Goal: Task Accomplishment & Management: Complete application form

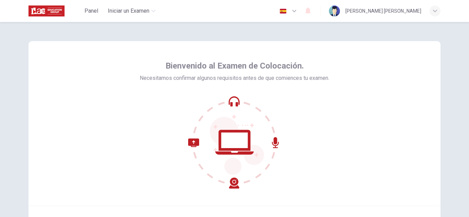
click at [230, 139] on icon at bounding box center [234, 142] width 93 height 93
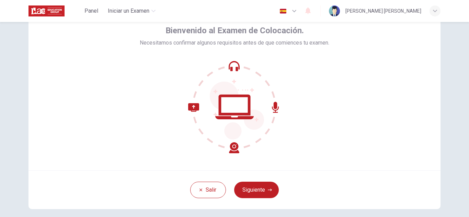
scroll to position [69, 0]
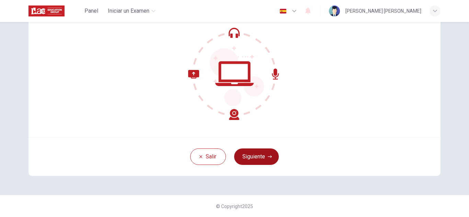
click at [261, 160] on button "Siguiente" at bounding box center [256, 157] width 45 height 16
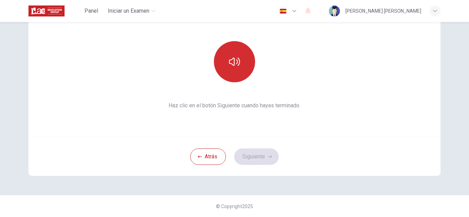
click at [245, 65] on button "button" at bounding box center [234, 61] width 41 height 41
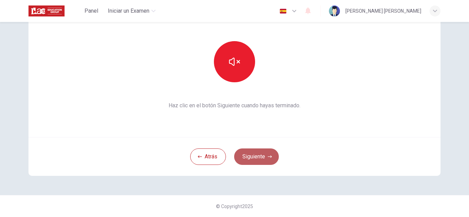
click at [250, 157] on button "Siguiente" at bounding box center [256, 157] width 45 height 16
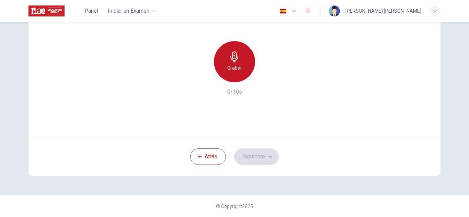
click at [231, 60] on icon "button" at bounding box center [234, 57] width 8 height 11
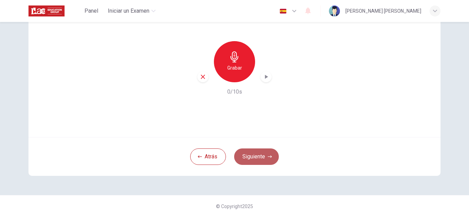
click at [258, 151] on button "Siguiente" at bounding box center [256, 157] width 45 height 16
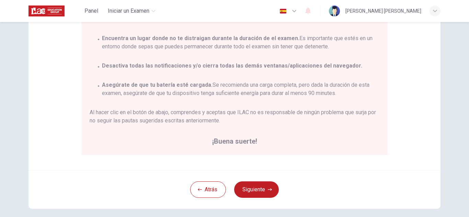
scroll to position [137, 0]
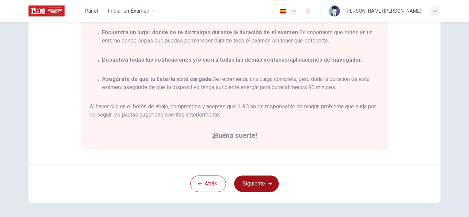
click at [253, 184] on button "Siguiente" at bounding box center [256, 184] width 45 height 16
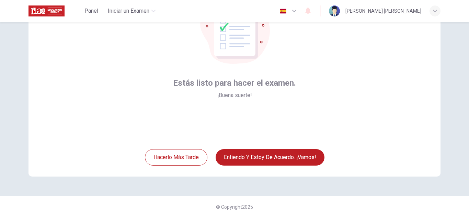
scroll to position [69, 0]
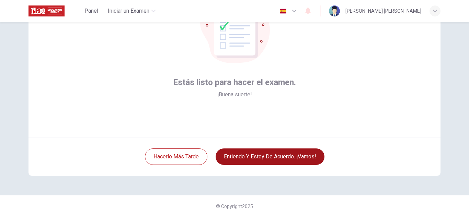
click at [251, 157] on button "Entiendo y estoy de acuerdo. ¡Vamos!" at bounding box center [270, 157] width 109 height 16
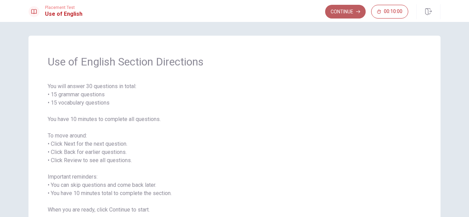
click at [346, 11] on button "Continue" at bounding box center [345, 12] width 41 height 14
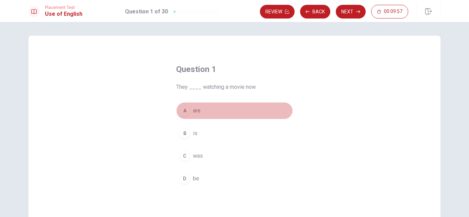
click at [183, 110] on div "A" at bounding box center [184, 110] width 11 height 11
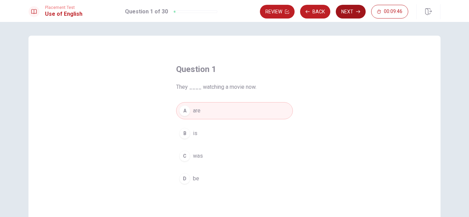
click at [350, 9] on button "Next" at bounding box center [351, 12] width 30 height 14
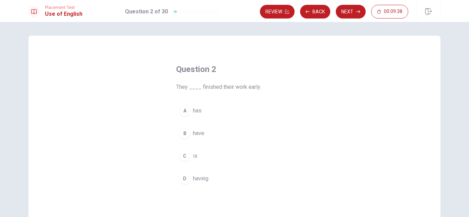
click at [197, 135] on span "have" at bounding box center [198, 133] width 11 height 8
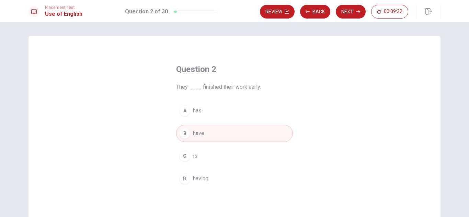
click at [193, 156] on span "is" at bounding box center [195, 156] width 4 height 8
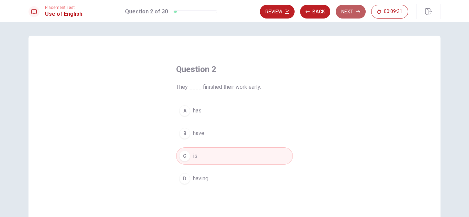
click at [356, 15] on button "Next" at bounding box center [351, 12] width 30 height 14
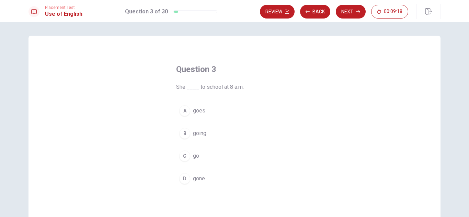
click at [197, 157] on span "go" at bounding box center [196, 156] width 6 height 8
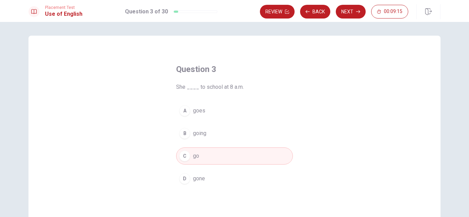
click at [346, 10] on button "Next" at bounding box center [351, 12] width 30 height 14
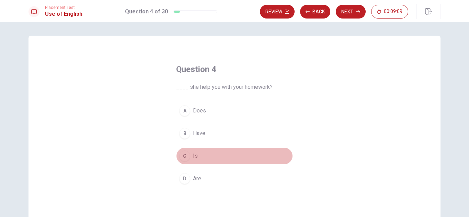
click at [193, 154] on span "Is" at bounding box center [195, 156] width 5 height 8
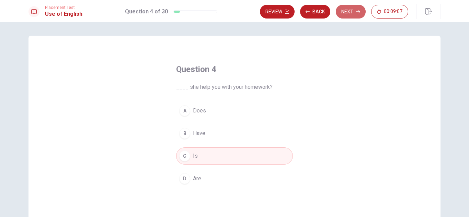
click at [353, 9] on button "Next" at bounding box center [351, 12] width 30 height 14
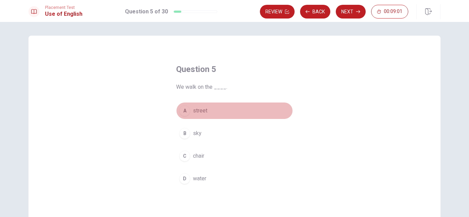
click at [198, 113] on span "street" at bounding box center [200, 111] width 14 height 8
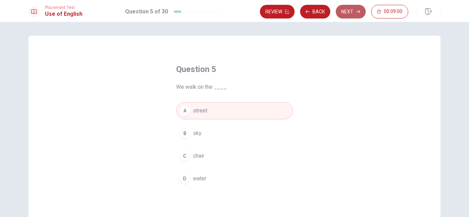
click at [355, 15] on button "Next" at bounding box center [351, 12] width 30 height 14
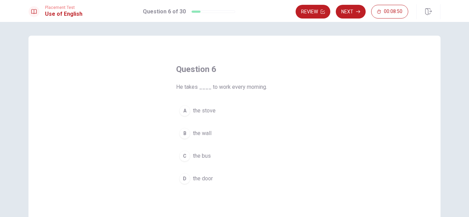
click at [203, 157] on span "the bus" at bounding box center [202, 156] width 18 height 8
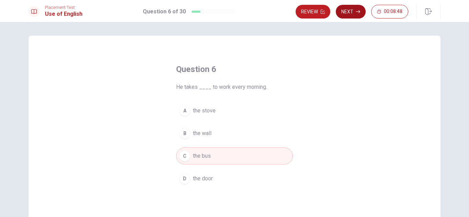
click at [349, 13] on button "Next" at bounding box center [351, 12] width 30 height 14
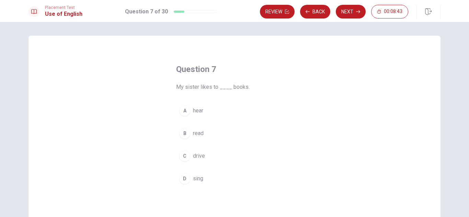
click at [195, 132] on span "read" at bounding box center [198, 133] width 11 height 8
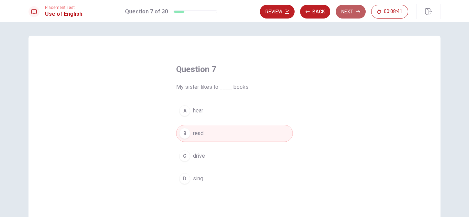
click at [355, 14] on button "Next" at bounding box center [351, 12] width 30 height 14
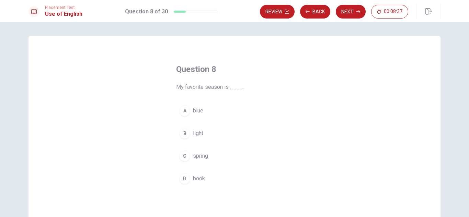
click at [203, 158] on span "spring" at bounding box center [200, 156] width 15 height 8
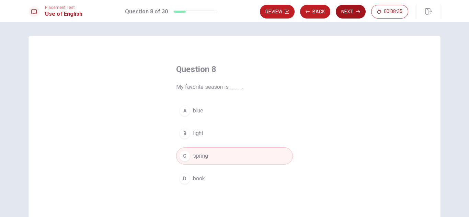
click at [341, 8] on button "Next" at bounding box center [351, 12] width 30 height 14
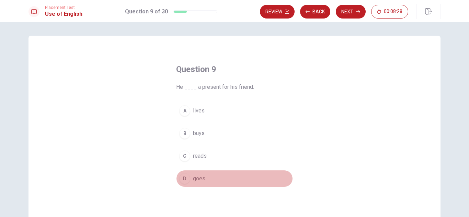
click at [199, 183] on span "goes" at bounding box center [199, 179] width 12 height 8
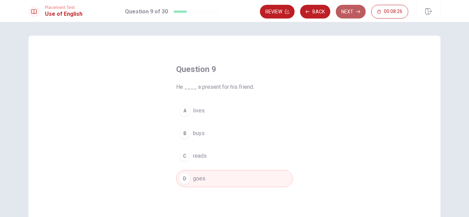
click at [354, 12] on button "Next" at bounding box center [351, 12] width 30 height 14
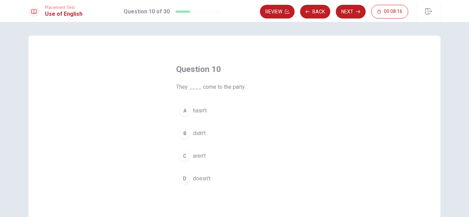
click at [200, 157] on span "aren't" at bounding box center [199, 156] width 13 height 8
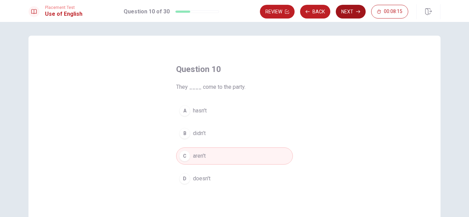
click at [351, 9] on button "Next" at bounding box center [351, 12] width 30 height 14
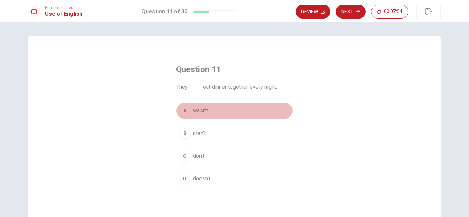
click at [203, 112] on span "wasn’t" at bounding box center [200, 111] width 15 height 8
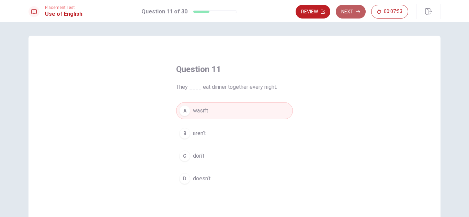
click at [345, 9] on button "Next" at bounding box center [351, 12] width 30 height 14
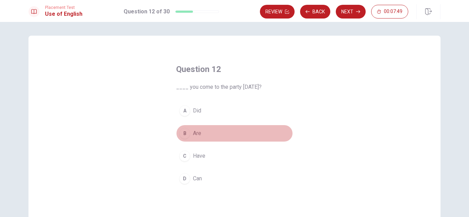
click at [199, 133] on span "Are" at bounding box center [197, 133] width 8 height 8
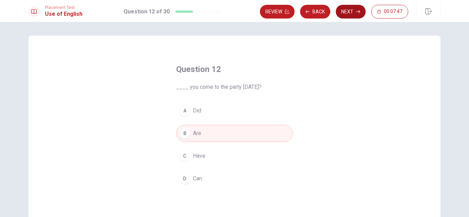
click at [356, 11] on icon "button" at bounding box center [358, 12] width 4 height 4
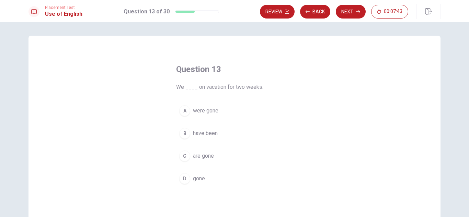
click at [212, 108] on span "were gone" at bounding box center [205, 111] width 25 height 8
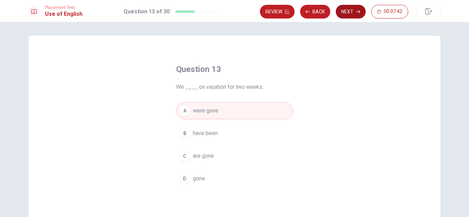
click at [351, 13] on button "Next" at bounding box center [351, 12] width 30 height 14
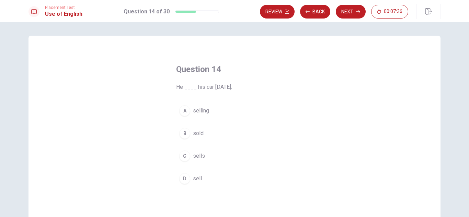
click at [197, 174] on button "D sell" at bounding box center [234, 178] width 117 height 17
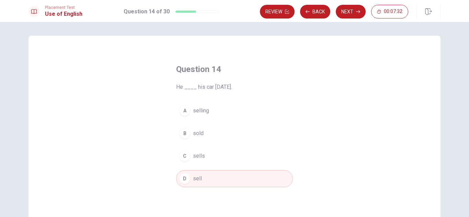
click at [197, 184] on button "D sell" at bounding box center [234, 178] width 117 height 17
click at [344, 10] on button "Next" at bounding box center [351, 12] width 30 height 14
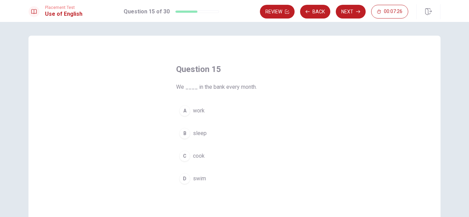
click at [200, 107] on span "work" at bounding box center [199, 111] width 12 height 8
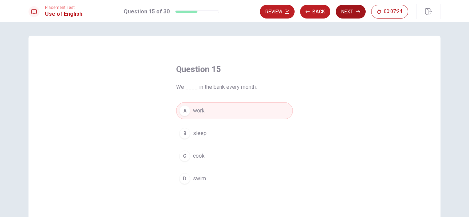
click at [341, 12] on button "Next" at bounding box center [351, 12] width 30 height 14
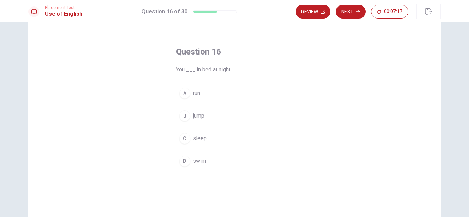
scroll to position [34, 0]
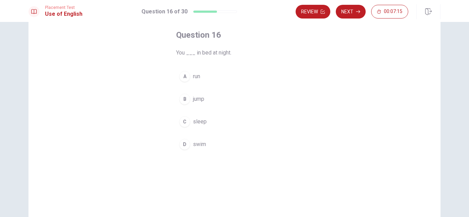
click at [198, 122] on span "sleep" at bounding box center [200, 122] width 14 height 8
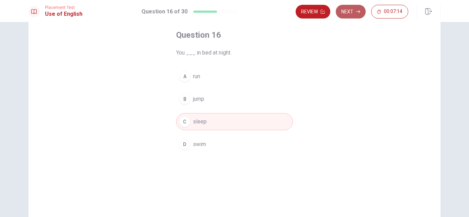
click at [362, 10] on button "Next" at bounding box center [351, 12] width 30 height 14
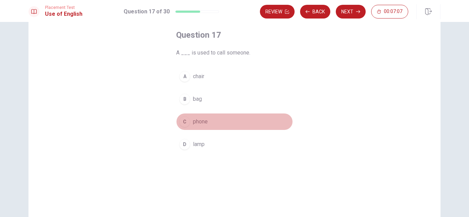
click at [198, 123] on span "phone" at bounding box center [200, 122] width 15 height 8
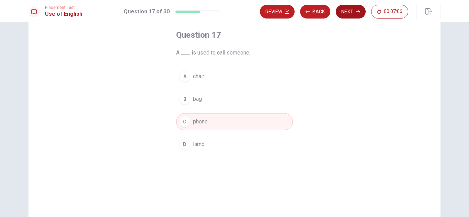
click at [353, 12] on button "Next" at bounding box center [351, 12] width 30 height 14
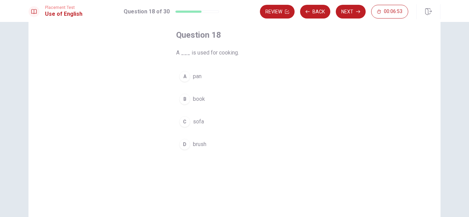
click at [199, 76] on span "pan" at bounding box center [197, 76] width 9 height 8
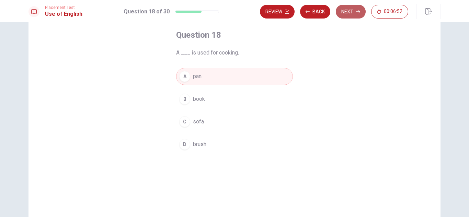
click at [343, 9] on button "Next" at bounding box center [351, 12] width 30 height 14
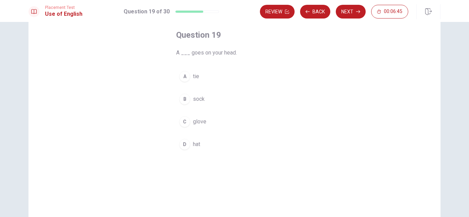
click at [198, 145] on span "hat" at bounding box center [196, 144] width 7 height 8
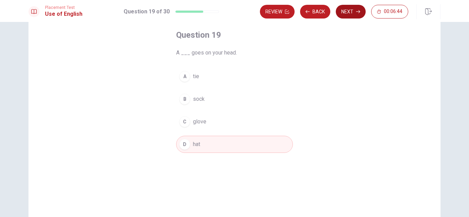
click at [350, 14] on button "Next" at bounding box center [351, 12] width 30 height 14
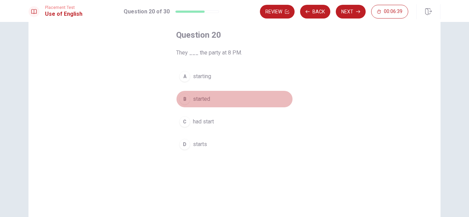
click at [203, 97] on span "started" at bounding box center [201, 99] width 17 height 8
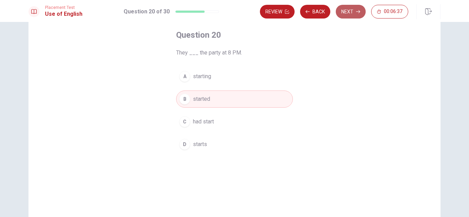
click at [347, 8] on button "Next" at bounding box center [351, 12] width 30 height 14
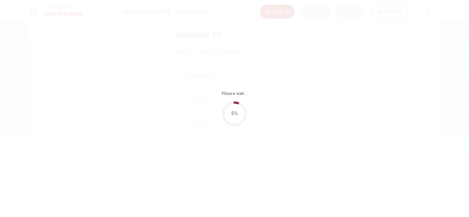
scroll to position [0, 0]
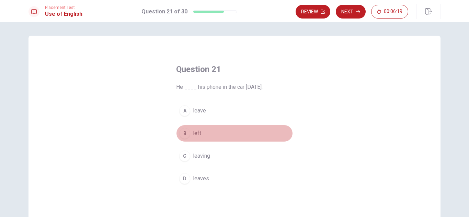
click at [198, 139] on button "B left" at bounding box center [234, 133] width 117 height 17
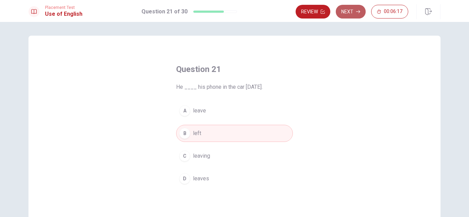
click at [349, 13] on button "Next" at bounding box center [351, 12] width 30 height 14
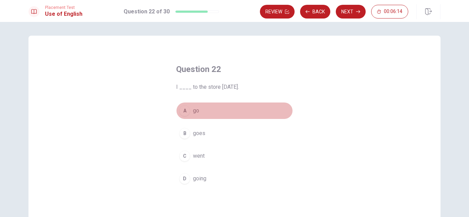
click at [195, 114] on span "go" at bounding box center [196, 111] width 6 height 8
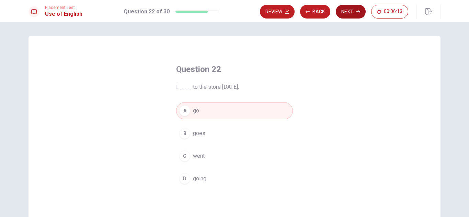
click at [348, 12] on button "Next" at bounding box center [351, 12] width 30 height 14
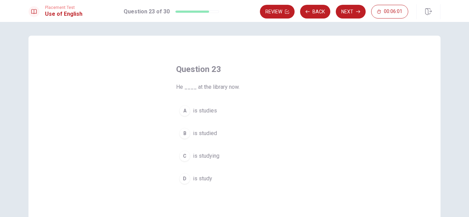
click at [199, 177] on span "is study" at bounding box center [202, 179] width 19 height 8
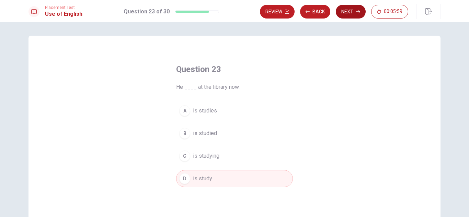
click at [355, 9] on button "Next" at bounding box center [351, 12] width 30 height 14
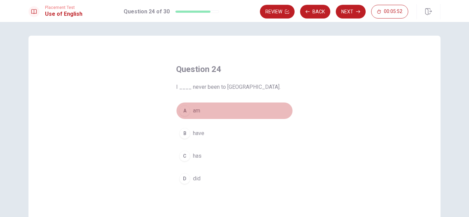
click at [195, 111] on span "am" at bounding box center [196, 111] width 7 height 8
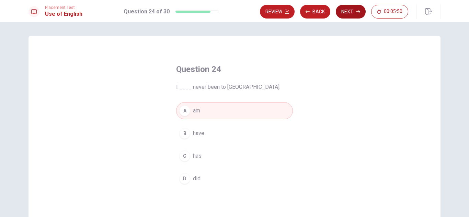
click at [347, 9] on button "Next" at bounding box center [351, 12] width 30 height 14
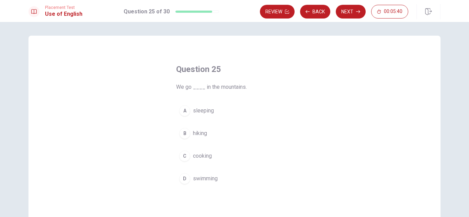
click at [200, 135] on span "hiking" at bounding box center [200, 133] width 14 height 8
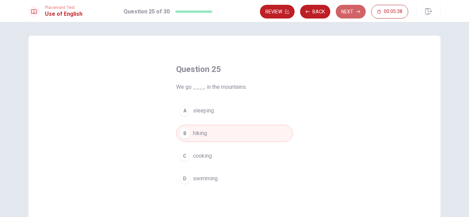
click at [353, 9] on button "Next" at bounding box center [351, 12] width 30 height 14
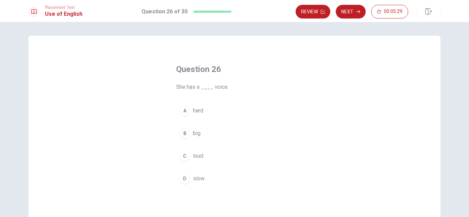
click at [195, 154] on span "loud" at bounding box center [198, 156] width 10 height 8
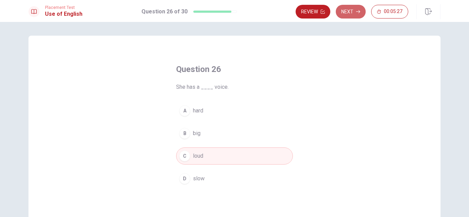
click at [343, 10] on button "Next" at bounding box center [351, 12] width 30 height 14
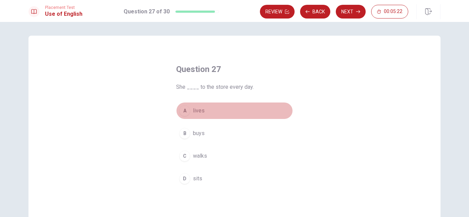
click at [201, 114] on span "lives" at bounding box center [199, 111] width 12 height 8
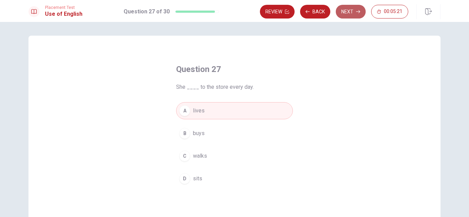
click at [354, 10] on button "Next" at bounding box center [351, 12] width 30 height 14
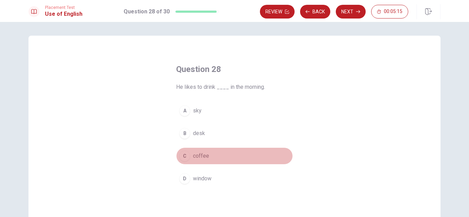
click at [195, 157] on span "coffee" at bounding box center [201, 156] width 16 height 8
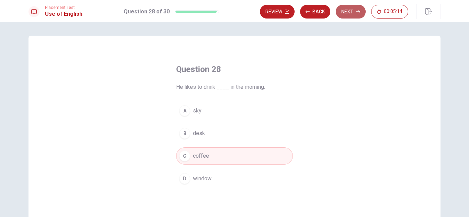
click at [343, 12] on button "Next" at bounding box center [351, 12] width 30 height 14
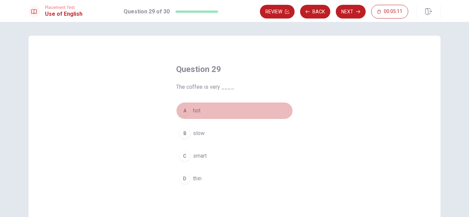
click at [198, 112] on span "hot" at bounding box center [197, 111] width 8 height 8
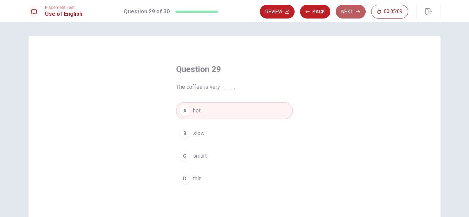
click at [346, 15] on button "Next" at bounding box center [351, 12] width 30 height 14
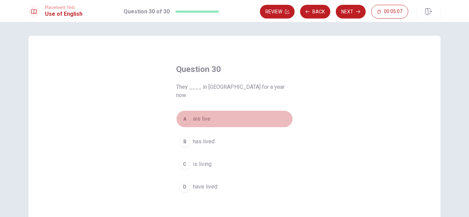
drag, startPoint x: 195, startPoint y: 109, endPoint x: 263, endPoint y: 74, distance: 77.0
click at [195, 115] on span "are live" at bounding box center [202, 119] width 18 height 8
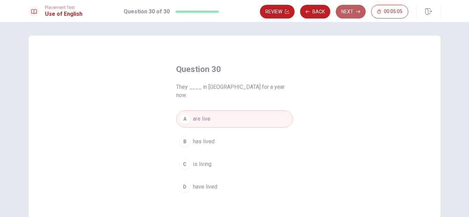
click at [349, 16] on button "Next" at bounding box center [351, 12] width 30 height 14
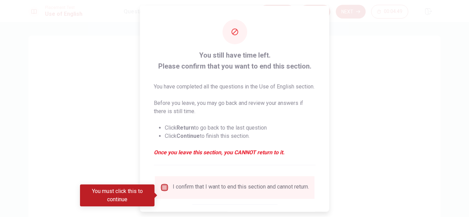
click at [163, 192] on input "You must click this to continue" at bounding box center [164, 187] width 8 height 8
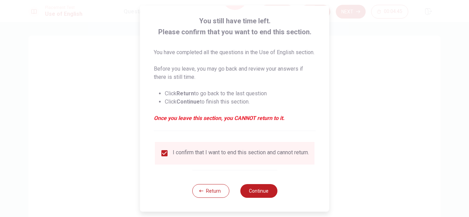
scroll to position [47, 0]
click at [253, 189] on button "Continue" at bounding box center [258, 191] width 37 height 14
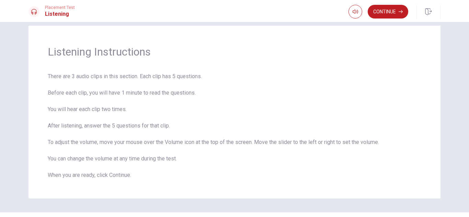
scroll to position [0, 0]
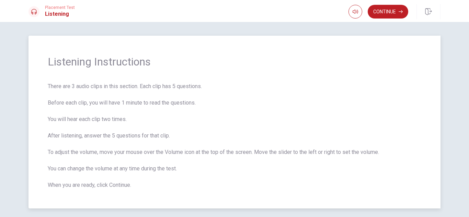
click at [305, 176] on span "There are 3 audio clips in this section. Each clip has 5 questions. Before each…" at bounding box center [235, 135] width 374 height 107
click at [380, 12] on button "Continue" at bounding box center [388, 12] width 41 height 14
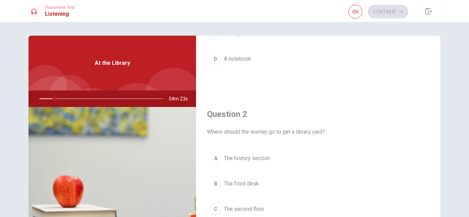
scroll to position [118, 0]
drag, startPoint x: 52, startPoint y: 97, endPoint x: 27, endPoint y: 98, distance: 25.4
click at [29, 98] on div "04m 21s" at bounding box center [113, 99] width 168 height 16
drag, startPoint x: 54, startPoint y: 98, endPoint x: 31, endPoint y: 98, distance: 22.7
click at [31, 98] on div at bounding box center [100, 99] width 138 height 16
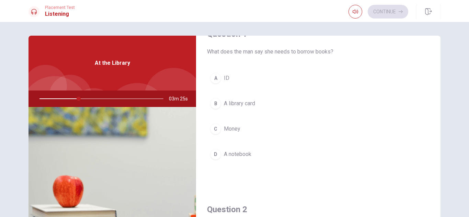
scroll to position [0, 0]
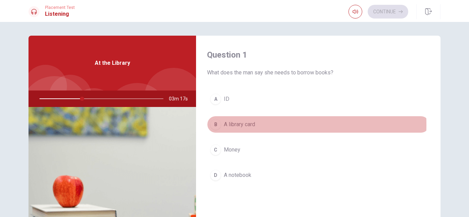
click at [238, 125] on span "A library card" at bounding box center [239, 125] width 31 height 8
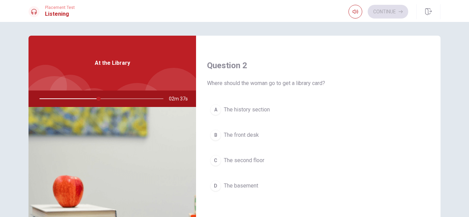
scroll to position [166, 0]
click at [249, 108] on span "The history section" at bounding box center [247, 109] width 46 height 8
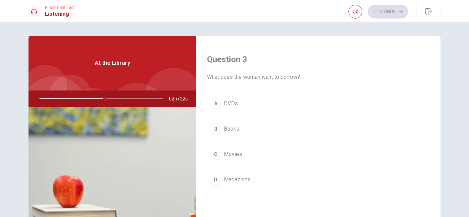
scroll to position [350, 0]
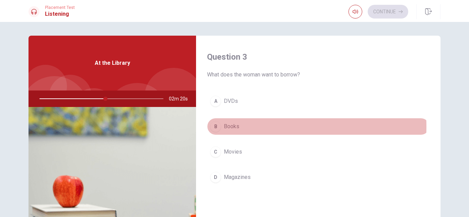
click at [229, 127] on span "Books" at bounding box center [231, 127] width 15 height 8
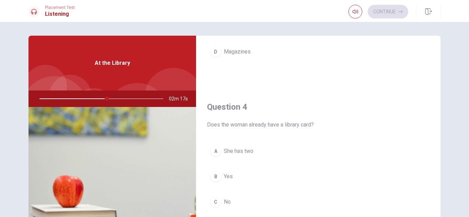
scroll to position [479, 0]
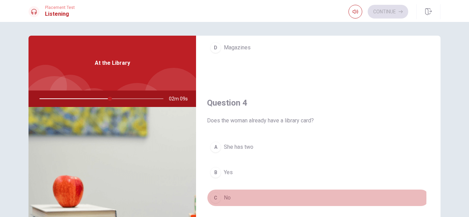
click at [228, 198] on span "No" at bounding box center [227, 198] width 7 height 8
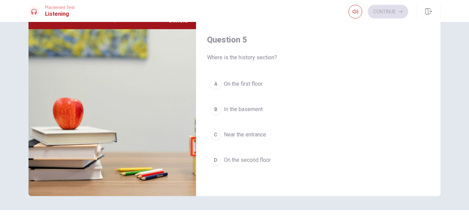
scroll to position [93, 0]
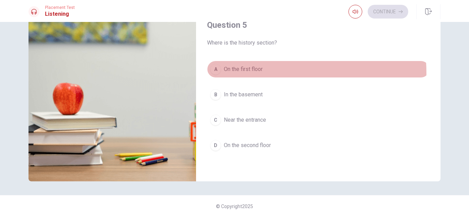
click at [246, 73] on span "On the first floor" at bounding box center [243, 69] width 39 height 8
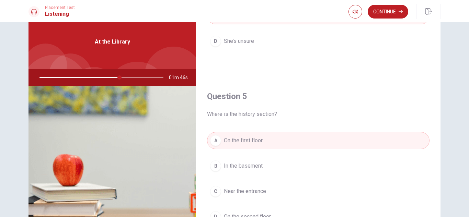
scroll to position [0, 0]
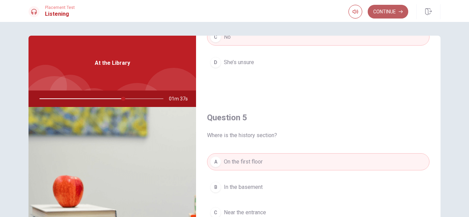
click at [386, 10] on button "Continue" at bounding box center [388, 12] width 41 height 14
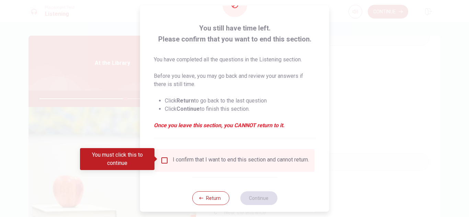
scroll to position [39, 0]
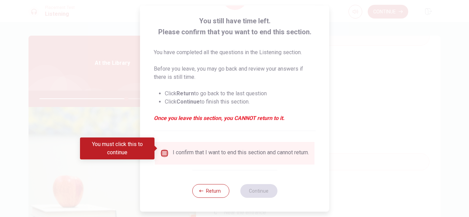
click at [164, 149] on input "You must click this to continue" at bounding box center [164, 153] width 8 height 8
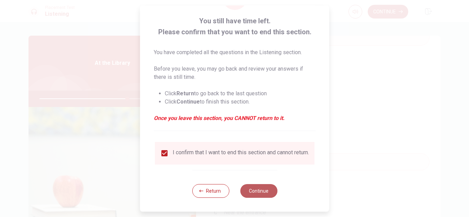
click at [258, 187] on button "Continue" at bounding box center [258, 191] width 37 height 14
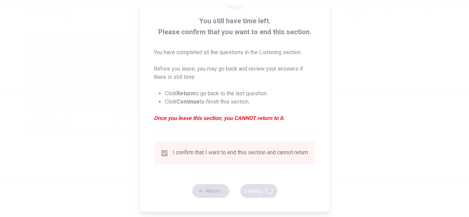
type input "72"
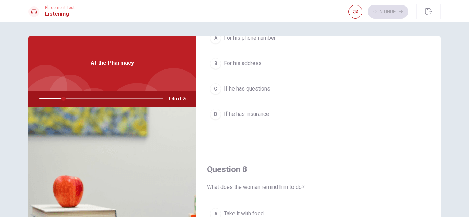
scroll to position [0, 0]
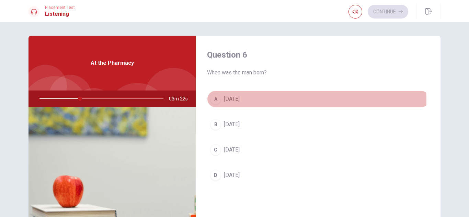
click at [214, 101] on div "A" at bounding box center [215, 99] width 11 height 11
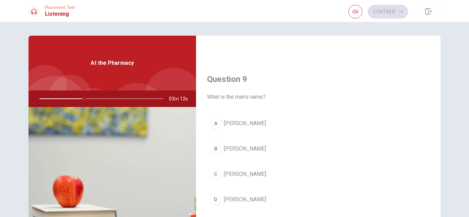
scroll to position [523, 0]
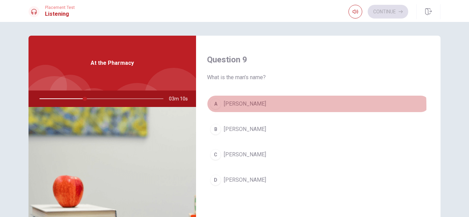
click at [234, 107] on span "[PERSON_NAME]" at bounding box center [245, 104] width 42 height 8
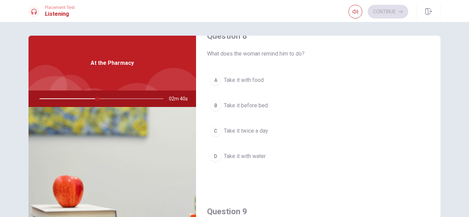
scroll to position [372, 0]
click at [240, 79] on span "Take it with food" at bounding box center [244, 79] width 40 height 8
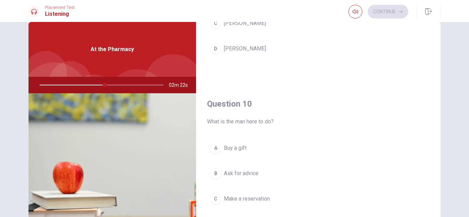
scroll to position [82, 0]
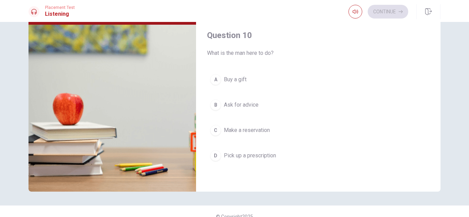
click at [265, 157] on span "Pick up a prescription" at bounding box center [250, 156] width 52 height 8
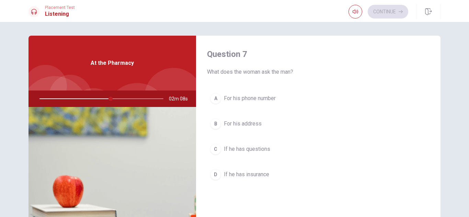
scroll to position [173, 0]
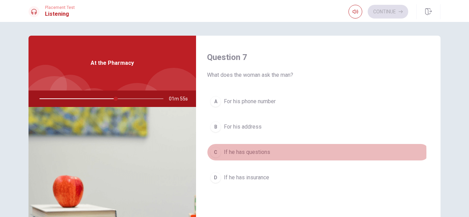
click at [254, 153] on span "If he has questions" at bounding box center [247, 152] width 46 height 8
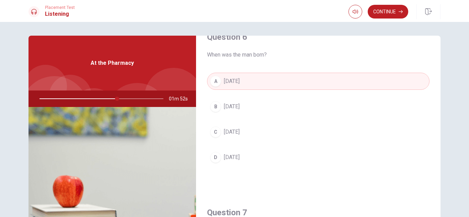
scroll to position [0, 0]
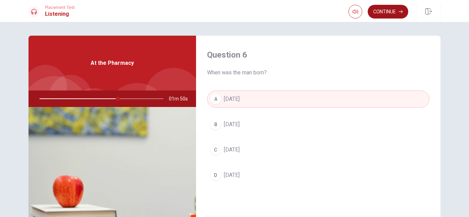
click at [383, 13] on button "Continue" at bounding box center [388, 12] width 41 height 14
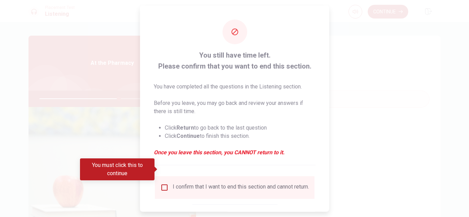
scroll to position [39, 0]
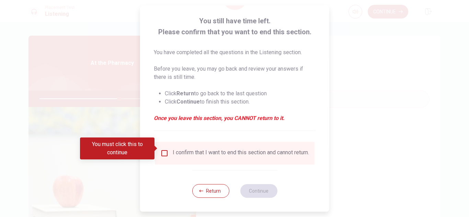
click at [162, 149] on input "You must click this to continue" at bounding box center [164, 153] width 8 height 8
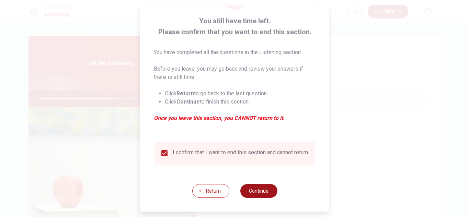
click at [257, 193] on button "Continue" at bounding box center [258, 191] width 37 height 14
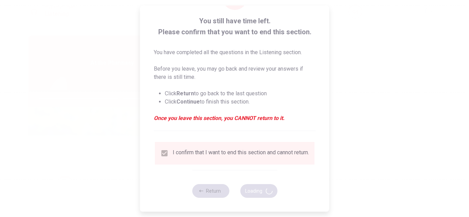
type input "66"
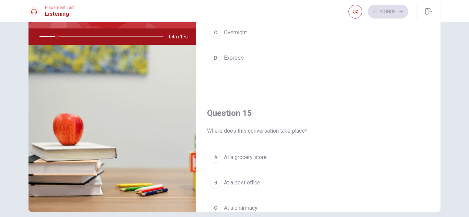
scroll to position [93, 0]
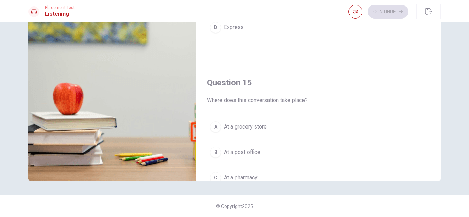
click at [213, 152] on div "B" at bounding box center [215, 152] width 11 height 11
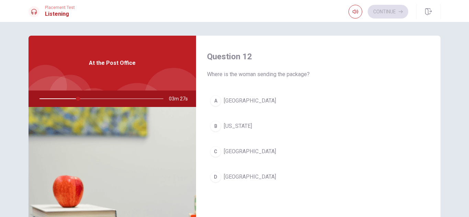
scroll to position [189, 0]
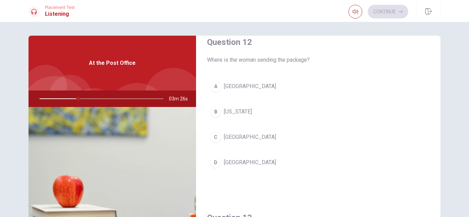
click at [229, 110] on span "[US_STATE]" at bounding box center [238, 112] width 28 height 8
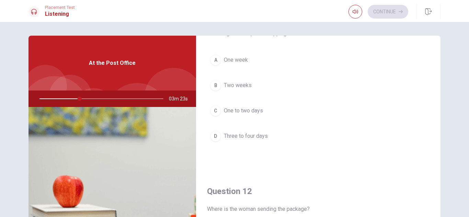
scroll to position [34, 0]
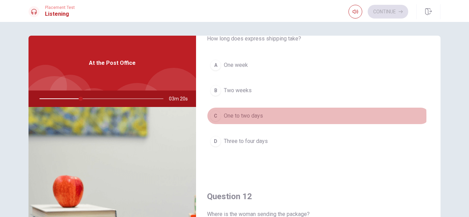
click at [240, 117] on span "One to two days" at bounding box center [243, 116] width 39 height 8
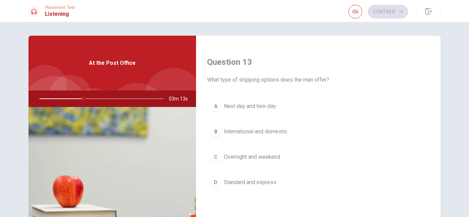
scroll to position [347, 0]
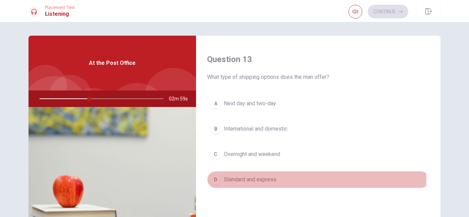
click at [238, 181] on span "Standard and express" at bounding box center [250, 180] width 53 height 8
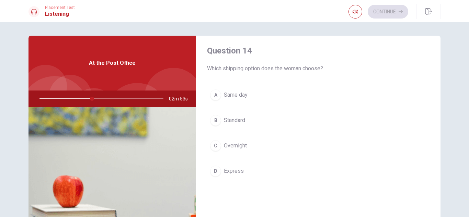
scroll to position [534, 0]
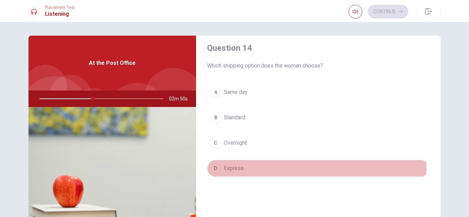
click at [226, 165] on span "Express" at bounding box center [234, 169] width 20 height 8
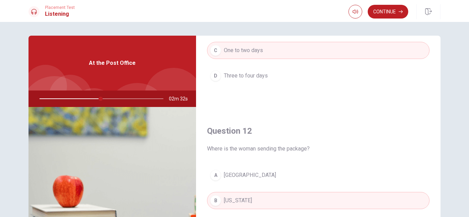
scroll to position [0, 0]
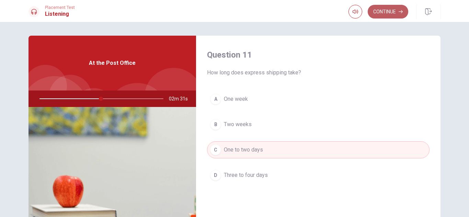
click at [387, 10] on button "Continue" at bounding box center [388, 12] width 41 height 14
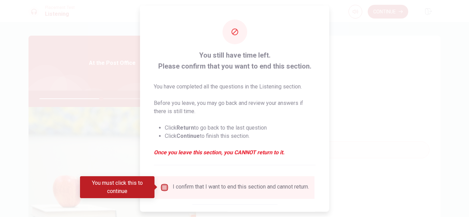
click at [166, 188] on input "You must click this to continue" at bounding box center [164, 187] width 8 height 8
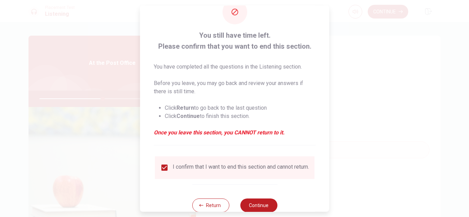
scroll to position [39, 0]
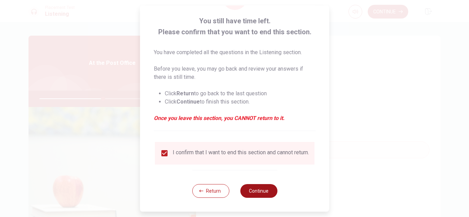
click at [253, 189] on button "Continue" at bounding box center [258, 191] width 37 height 14
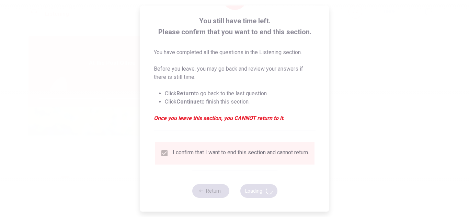
type input "52"
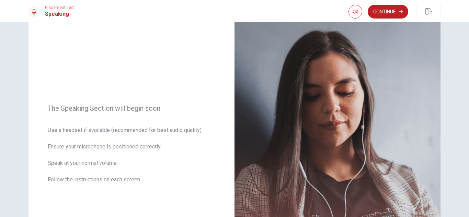
scroll to position [0, 0]
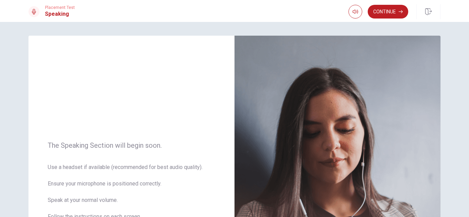
click at [384, 14] on button "Continue" at bounding box center [388, 12] width 41 height 14
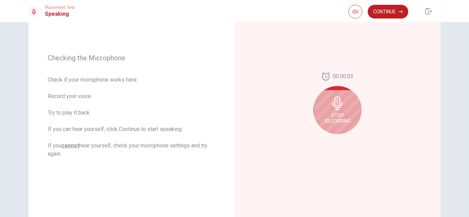
scroll to position [63, 0]
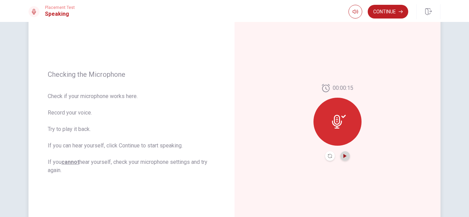
click at [343, 155] on icon "Play Audio" at bounding box center [344, 156] width 3 height 4
click at [343, 126] on icon at bounding box center [339, 122] width 14 height 14
click at [328, 157] on icon "Record Again" at bounding box center [330, 156] width 4 height 4
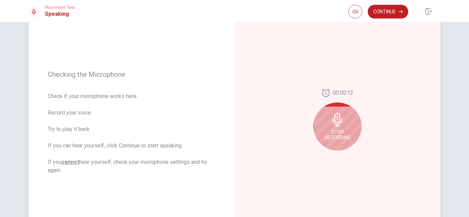
click at [342, 140] on div "Stop Recording" at bounding box center [338, 127] width 48 height 48
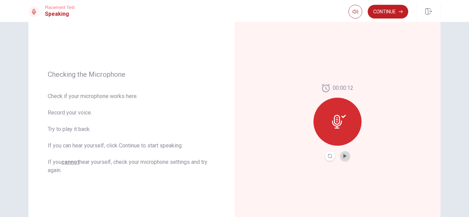
click at [343, 159] on button "Play Audio" at bounding box center [345, 156] width 10 height 10
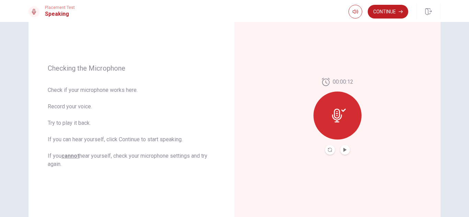
scroll to position [61, 0]
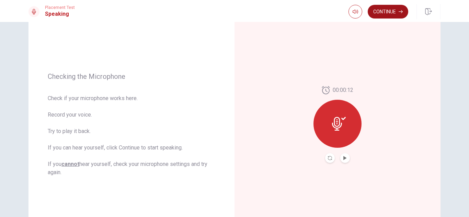
click at [383, 10] on button "Continue" at bounding box center [388, 12] width 41 height 14
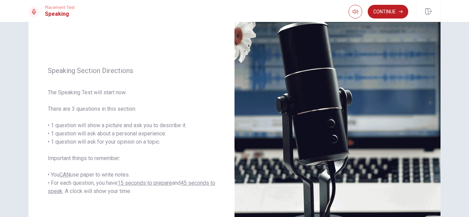
scroll to position [54, 0]
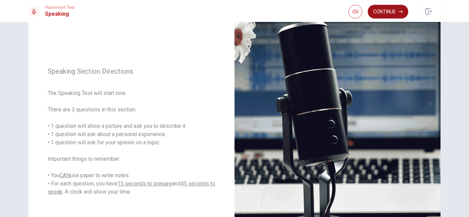
click at [395, 11] on button "Continue" at bounding box center [388, 12] width 41 height 14
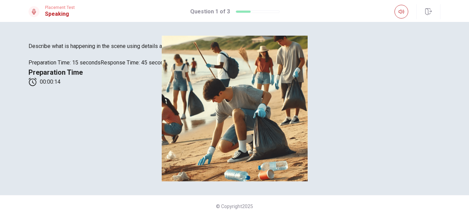
scroll to position [49, 0]
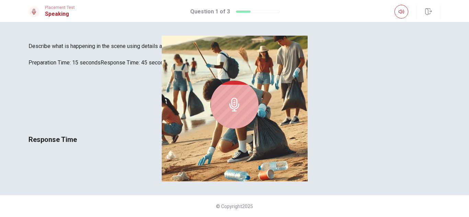
click at [241, 112] on icon at bounding box center [235, 105] width 14 height 14
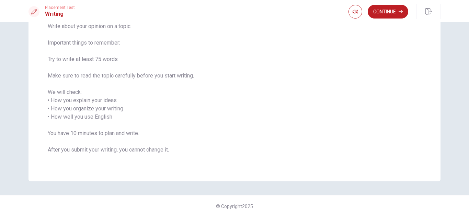
scroll to position [0, 0]
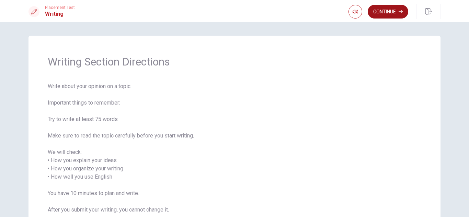
click at [395, 11] on button "Continue" at bounding box center [388, 12] width 41 height 14
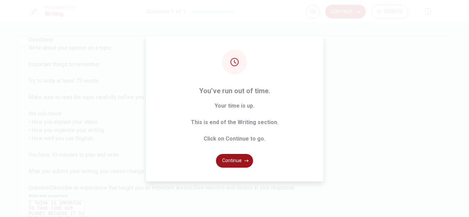
type textarea "I THINK IS IMPORTAN TO TAKE CARE OUR PLANET BECAUSE IT IS THE ONLY ONE WE HAVE …"
click at [236, 158] on button "Continue" at bounding box center [234, 161] width 37 height 14
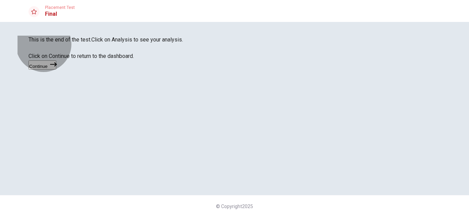
click at [56, 70] on button "Continue" at bounding box center [43, 64] width 28 height 9
